Goal: Information Seeking & Learning: Find specific page/section

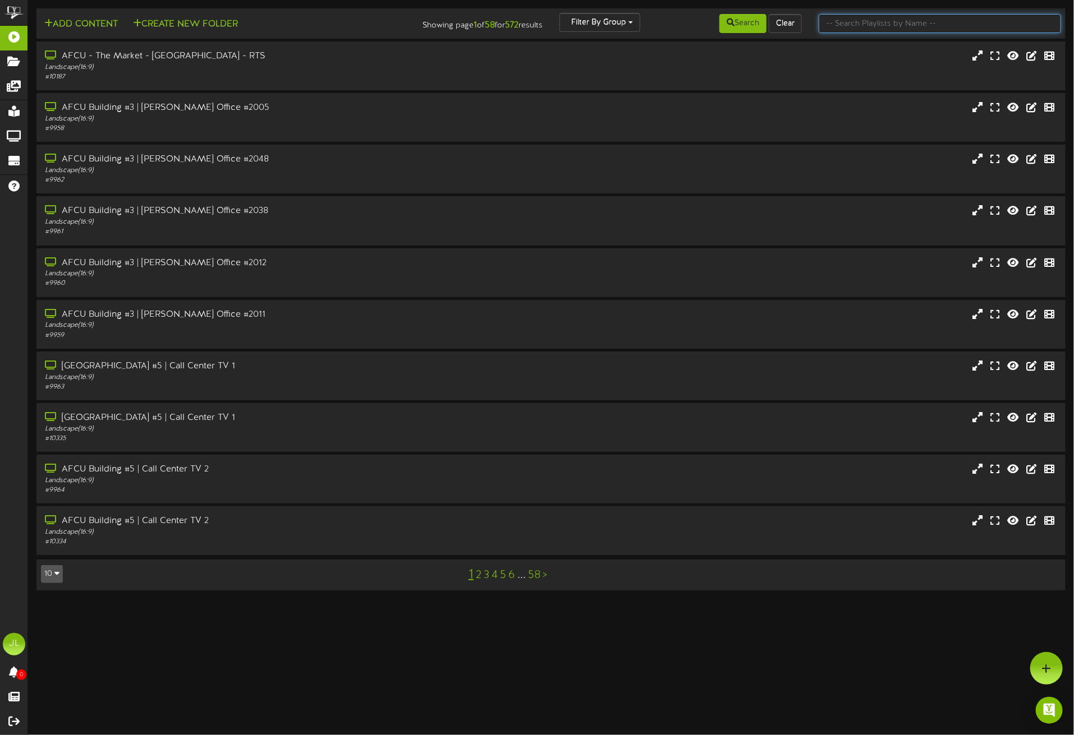
click at [850, 18] on input "text" at bounding box center [939, 23] width 242 height 19
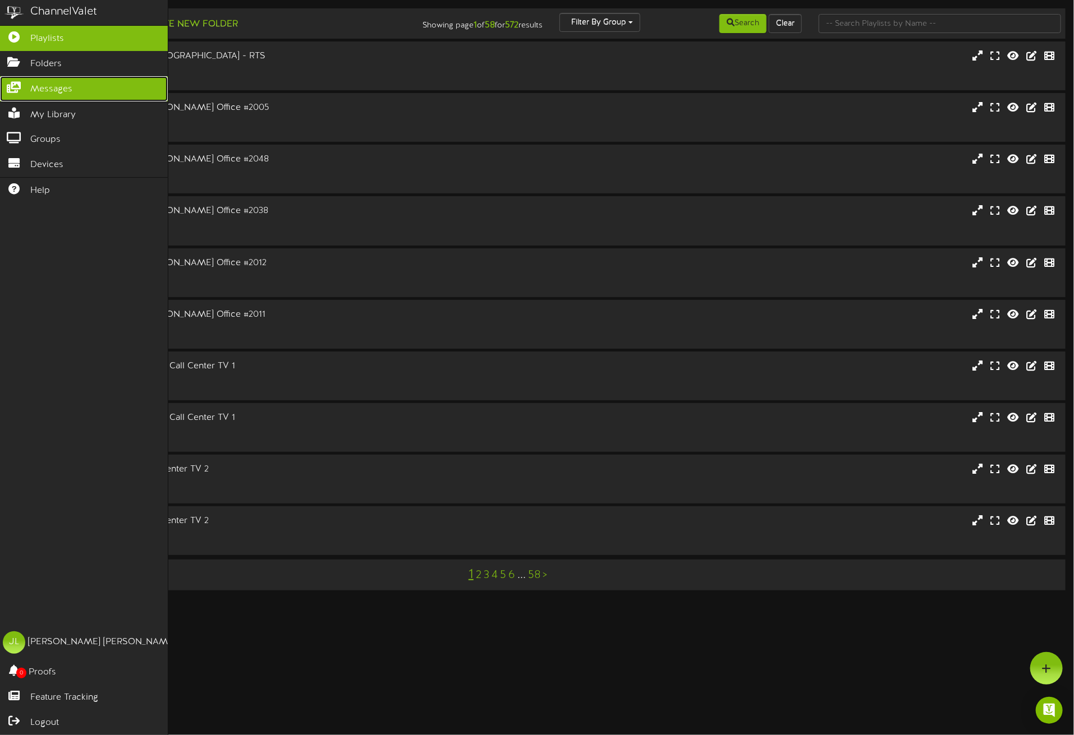
click at [35, 90] on span "Messages" at bounding box center [51, 89] width 42 height 13
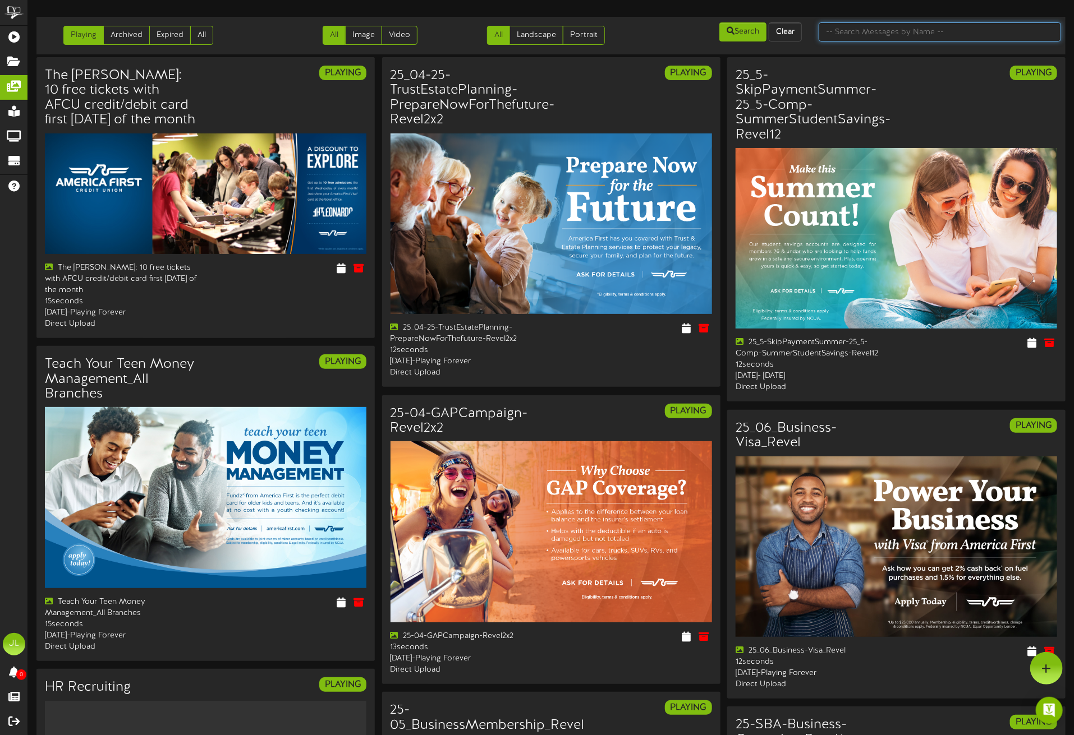
click at [865, 30] on input "text" at bounding box center [939, 31] width 242 height 19
type input "0%"
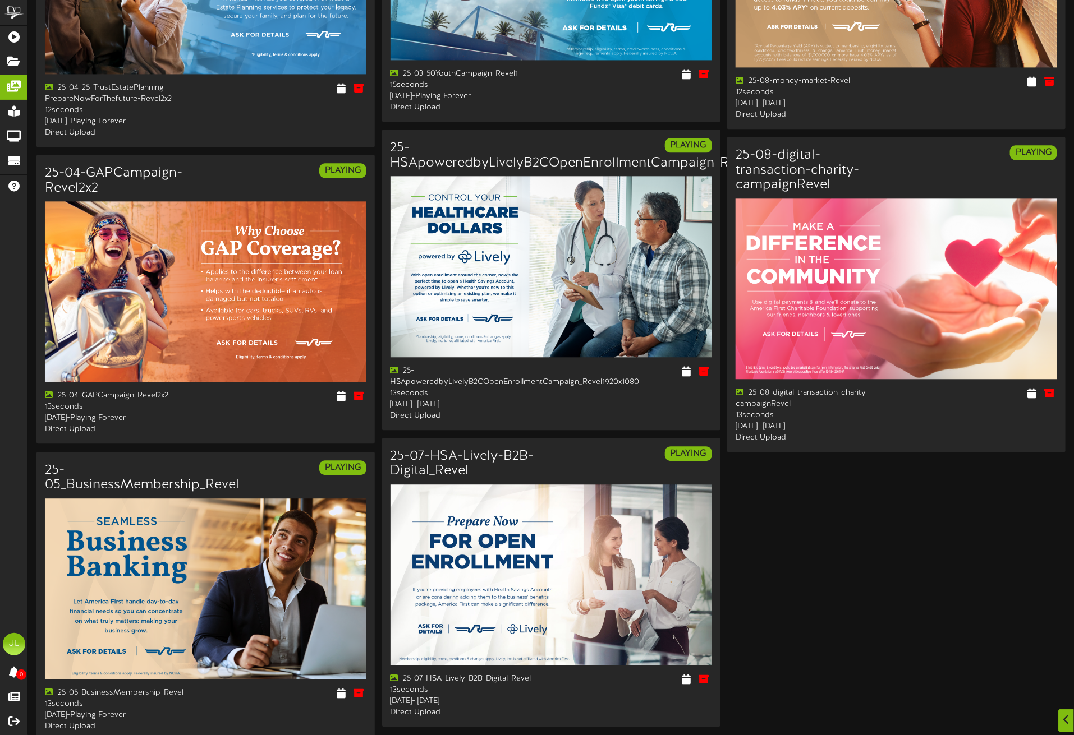
scroll to position [1504, 0]
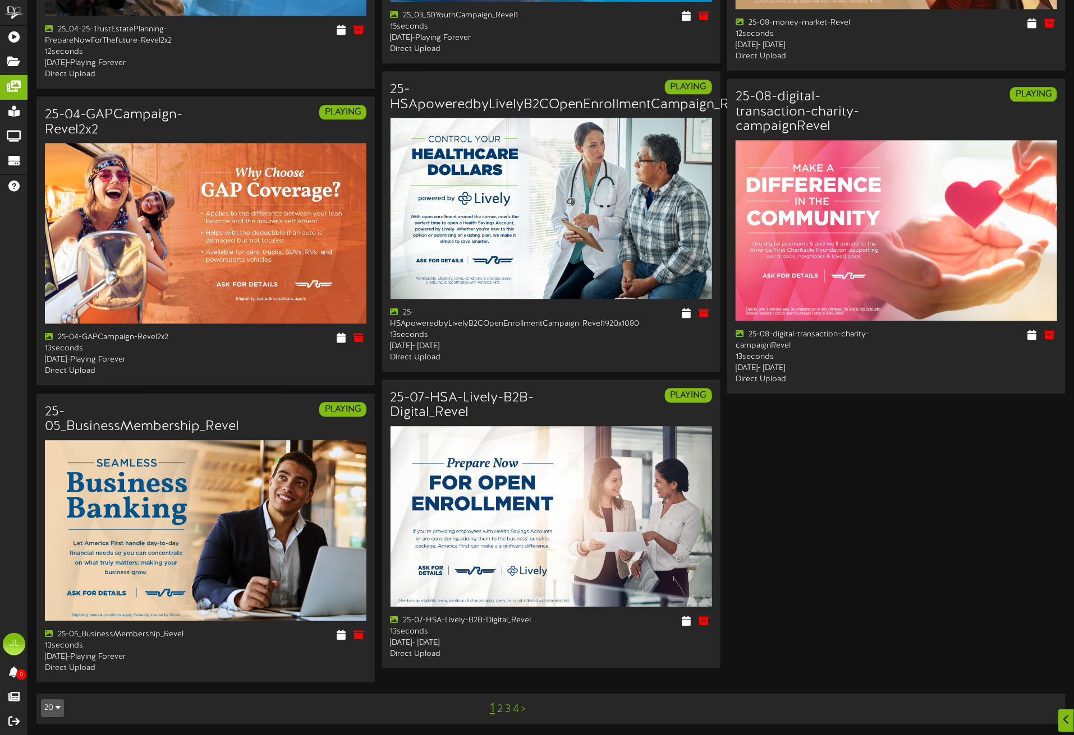
click at [501, 714] on div "1 2 3 4 >" at bounding box center [507, 708] width 259 height 21
click at [500, 708] on link "2" at bounding box center [500, 709] width 6 height 12
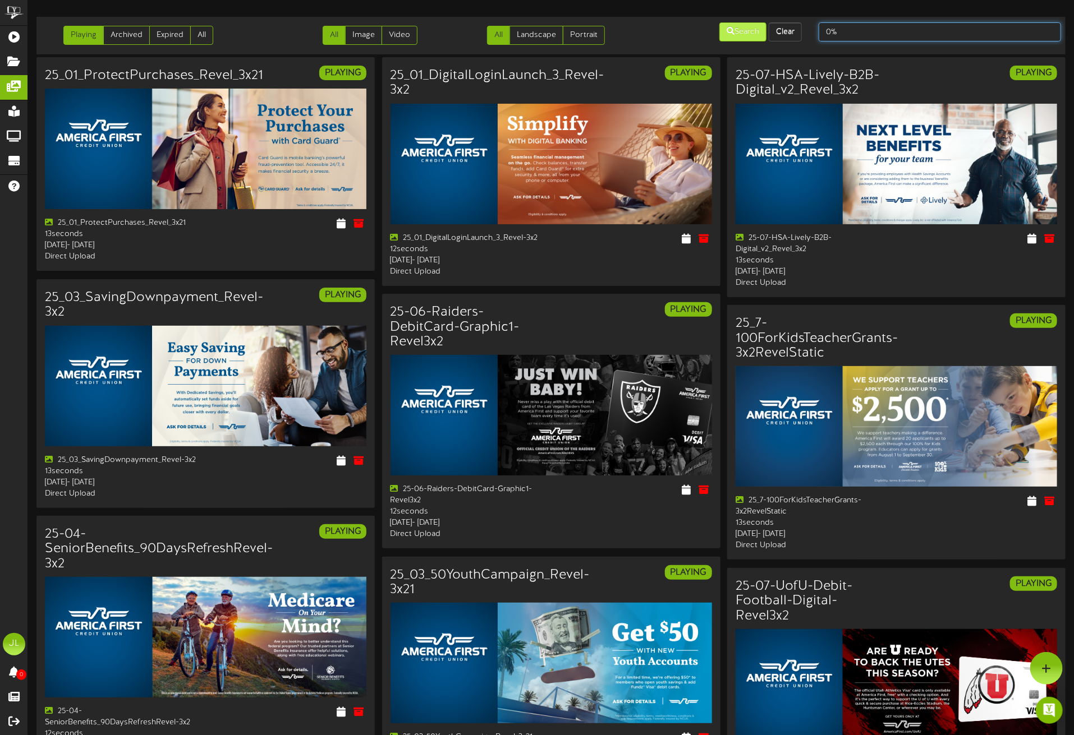
drag, startPoint x: 809, startPoint y: 30, endPoint x: 740, endPoint y: 26, distance: 69.1
click at [740, 26] on div "Playing Archived Expired All All Image Video All Landscape Portrait" at bounding box center [551, 35] width 1037 height 29
type input "Visa"
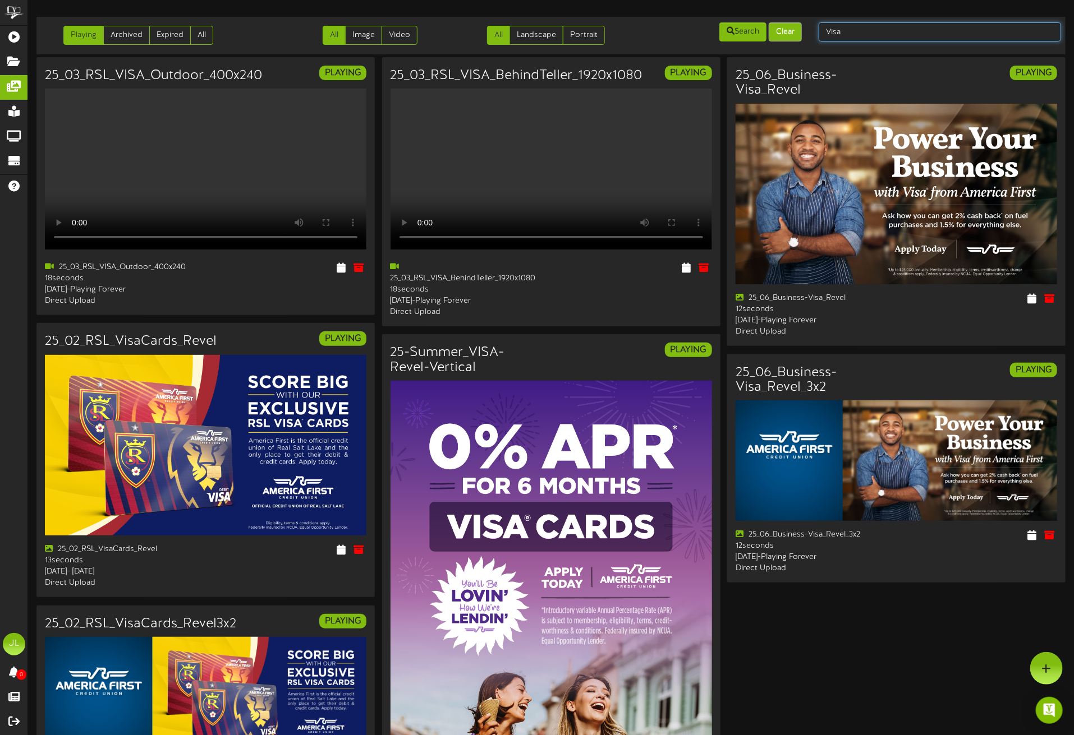
drag, startPoint x: 793, startPoint y: 26, endPoint x: 769, endPoint y: 26, distance: 23.6
click at [769, 26] on div "Playing Archived Expired All All Image Video All Landscape Portrait" at bounding box center [551, 35] width 1037 height 29
type input "summer"
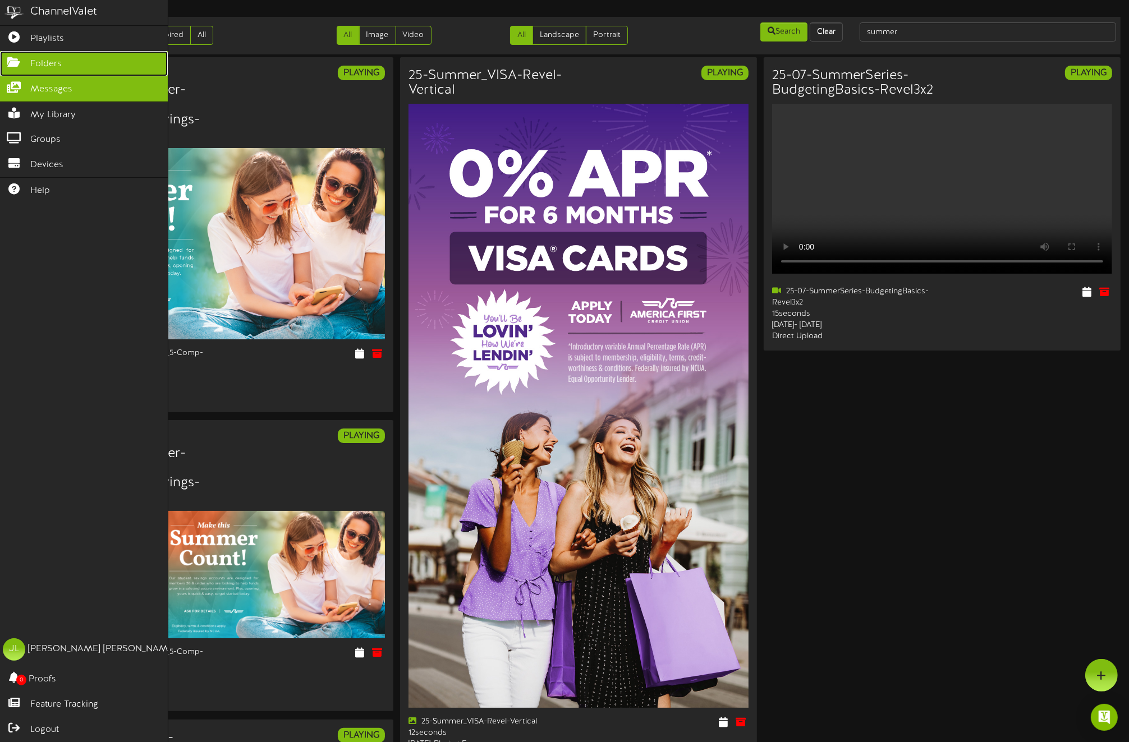
click at [11, 65] on icon at bounding box center [14, 61] width 28 height 8
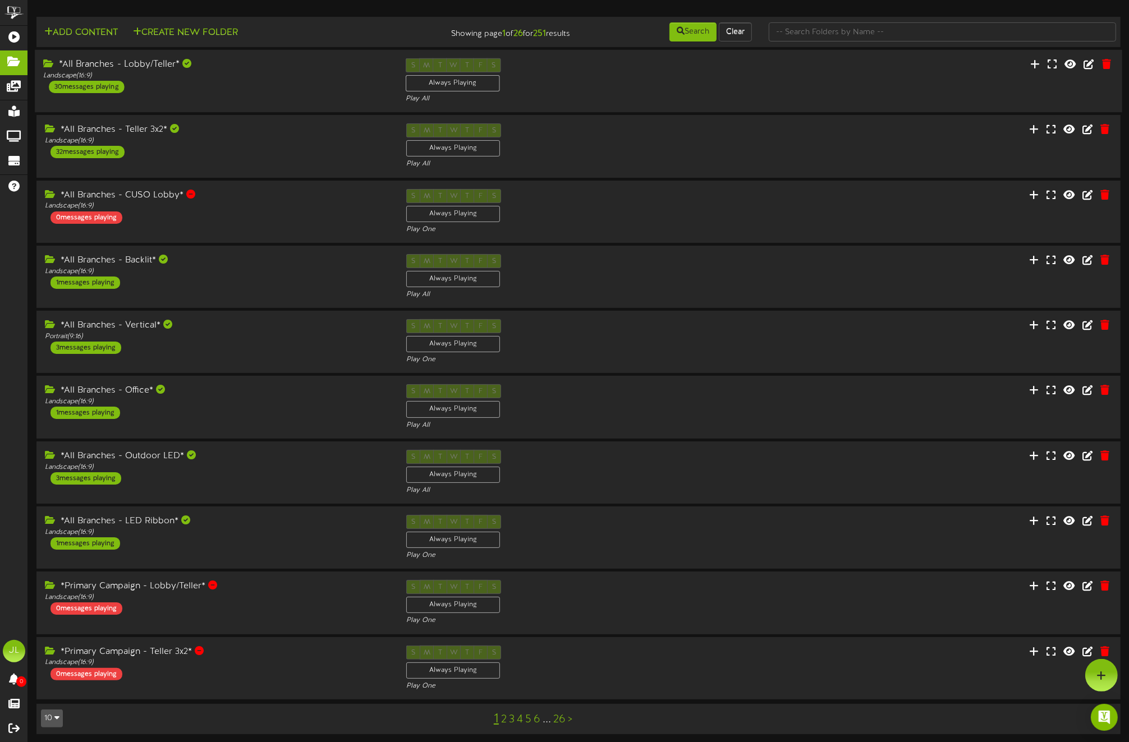
click at [175, 93] on div "*All Branches - Lobby/Teller* Landscape ( 16:9 ) 30 messages playing" at bounding box center [216, 75] width 362 height 35
